Goal: Information Seeking & Learning: Learn about a topic

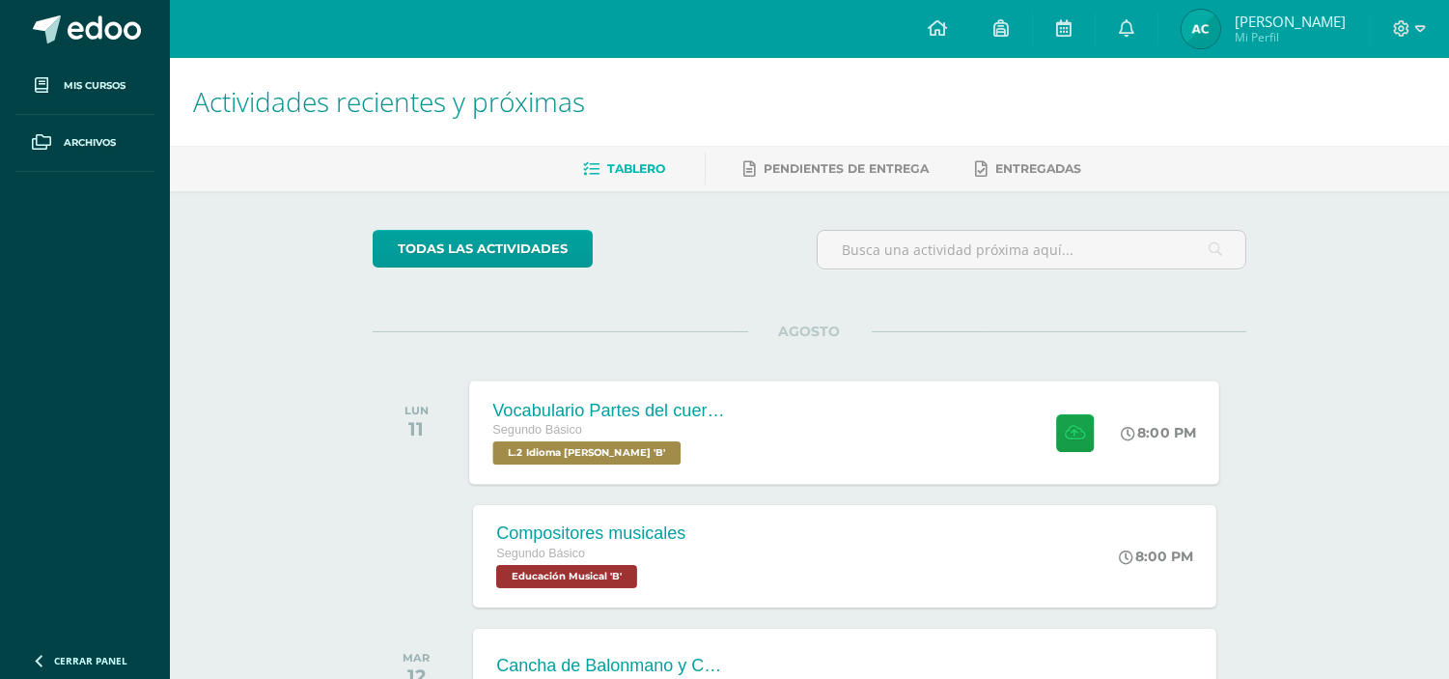
click at [575, 439] on div "Segundo Básico" at bounding box center [610, 430] width 234 height 21
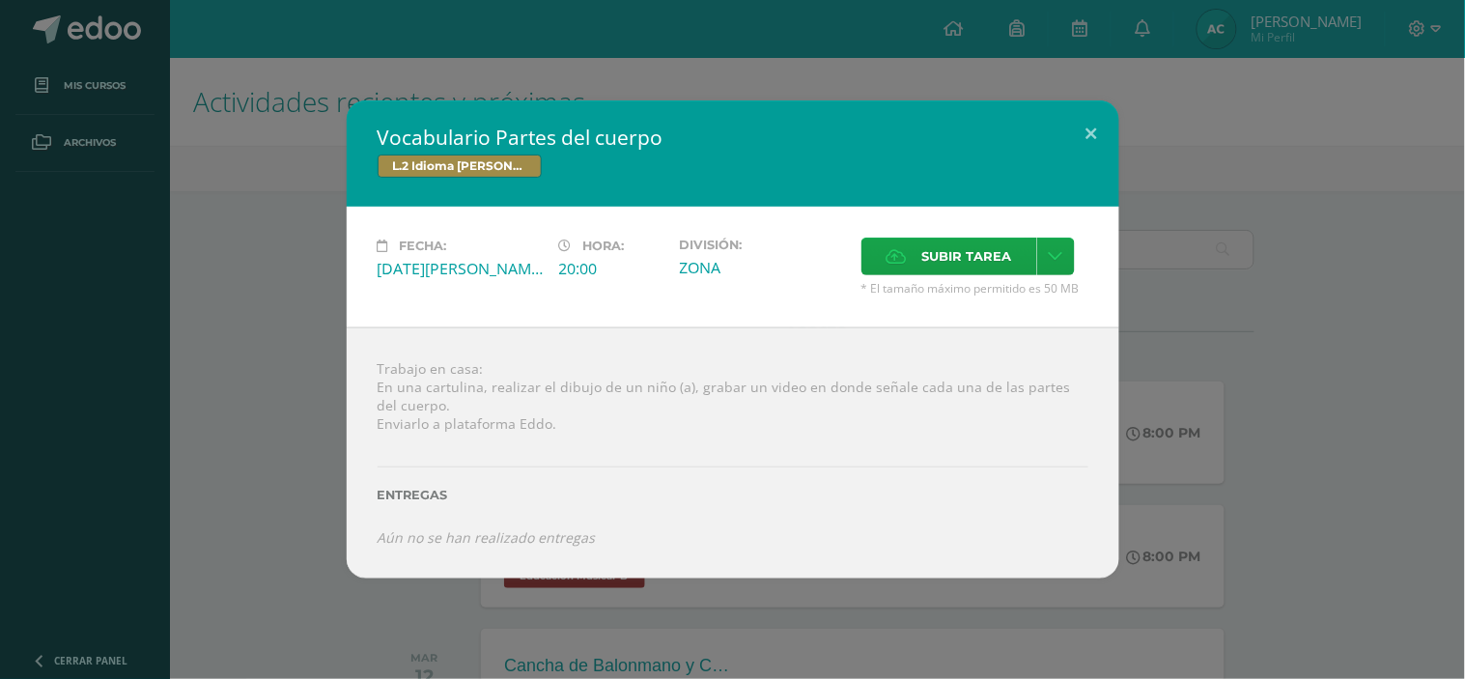
click at [314, 382] on div "Vocabulario Partes del cuerpo L.2 Idioma [PERSON_NAME] Fecha: [DATE][PERSON_NAM…" at bounding box center [732, 338] width 1449 height 477
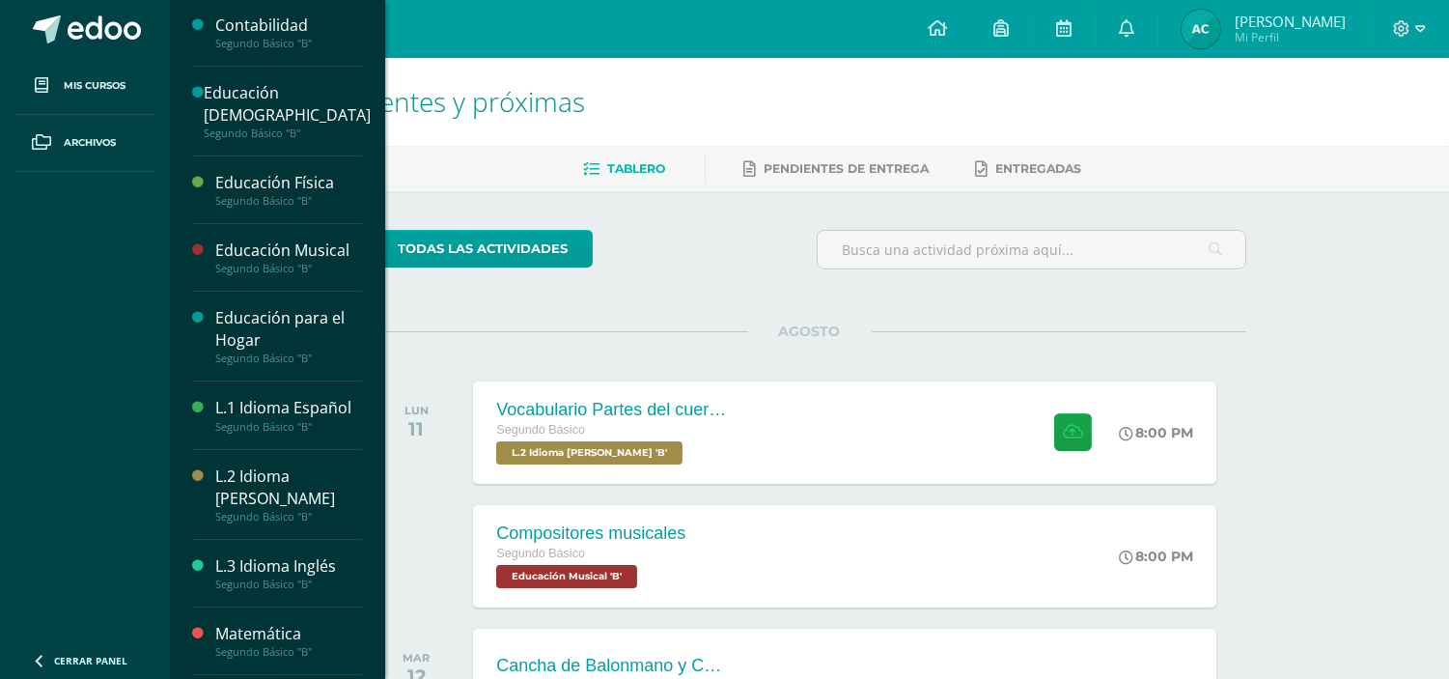
scroll to position [319, 0]
click at [285, 473] on div "L.2 Idioma [PERSON_NAME]" at bounding box center [288, 485] width 147 height 44
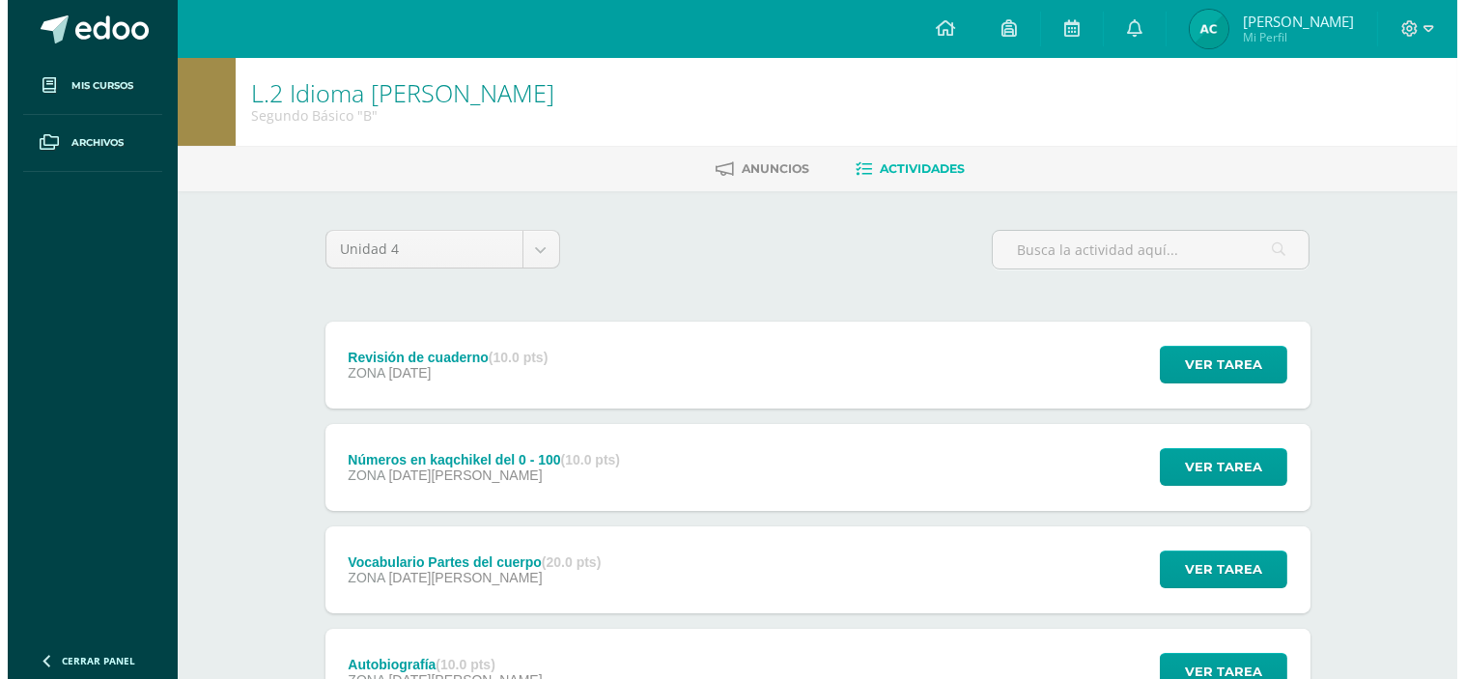
scroll to position [164, 0]
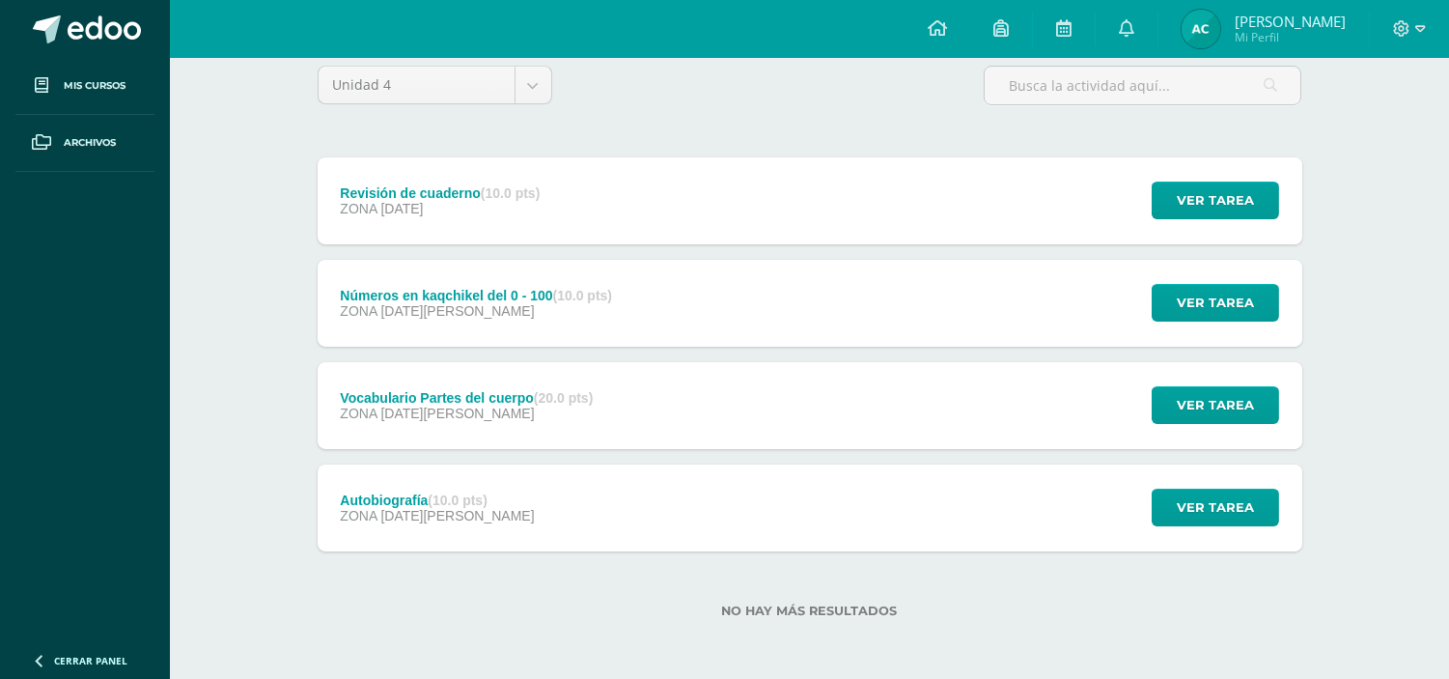
click at [637, 497] on div "Autobiografía (10.0 pts) ZONA 08 de Agosto Ver tarea Autobiografía L.2 Idioma M…" at bounding box center [810, 507] width 985 height 87
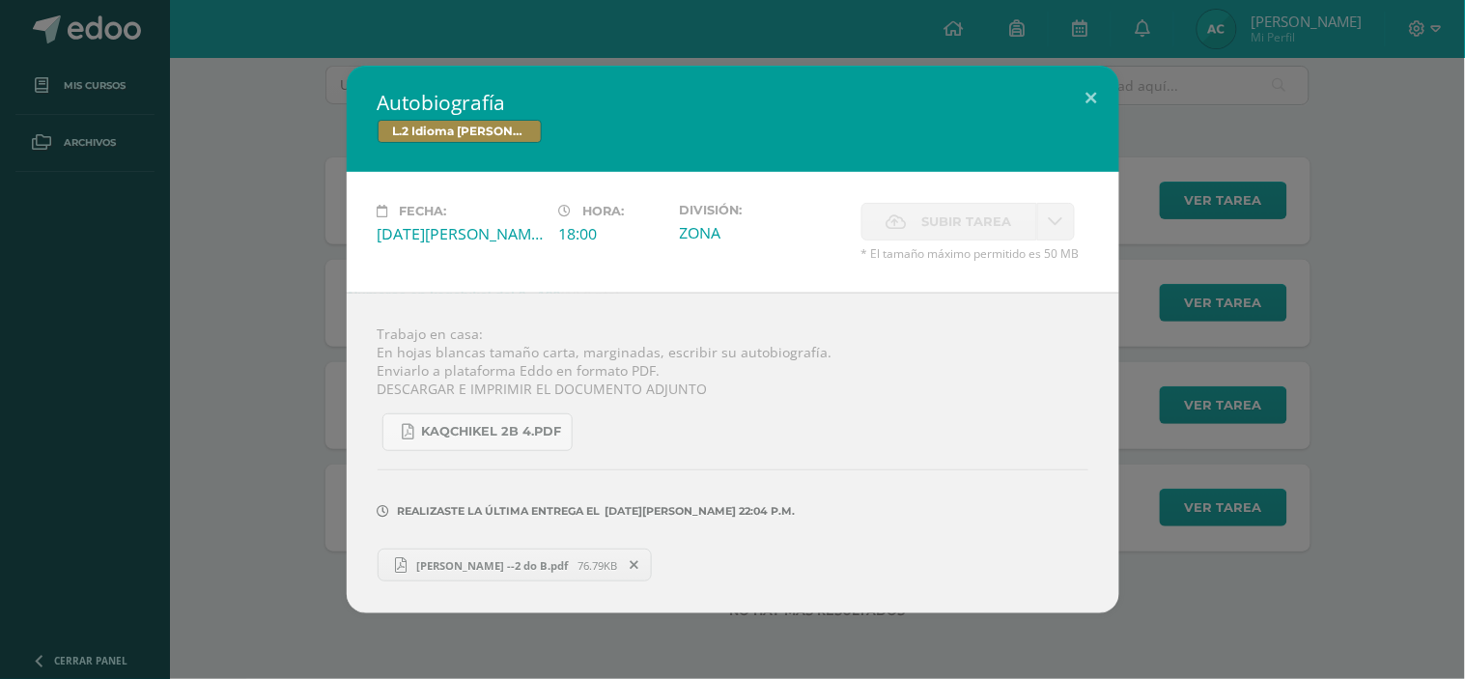
click at [519, 558] on span "Ander Camey --2 do B.pdf" at bounding box center [492, 565] width 171 height 14
click at [418, 427] on link "KAQCHIKEL 2B 4.pdf" at bounding box center [477, 432] width 190 height 38
click at [449, 416] on link "KAQCHIKEL 2B 4.pdf" at bounding box center [477, 432] width 190 height 38
